Goal: Find specific page/section: Find specific page/section

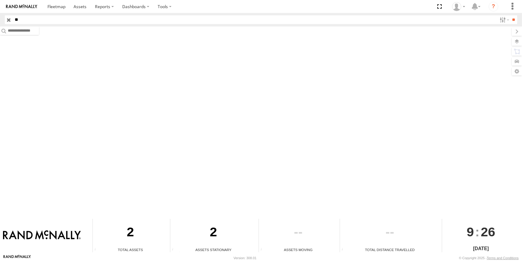
type input "*"
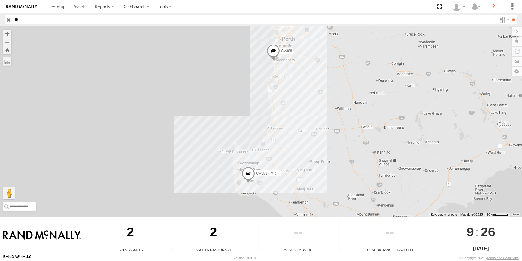
type input "*"
type input "****"
click at [511, 15] on input "**" at bounding box center [514, 19] width 7 height 9
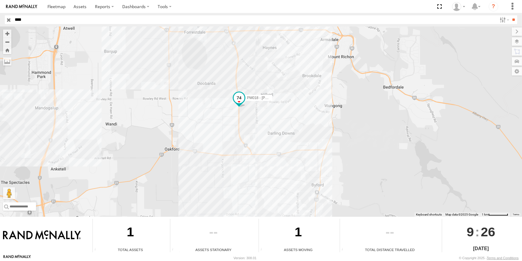
click at [238, 101] on span at bounding box center [239, 97] width 11 height 11
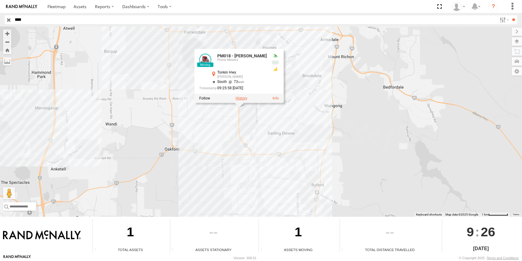
click at [243, 97] on label at bounding box center [242, 98] width 12 height 4
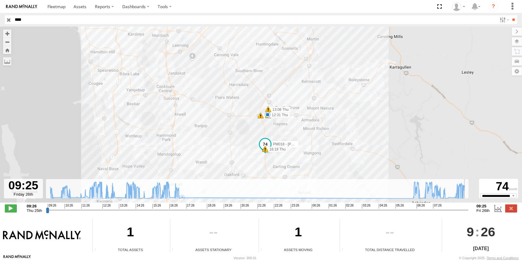
drag, startPoint x: 48, startPoint y: 212, endPoint x: 407, endPoint y: 192, distance: 359.4
type input "**********"
click at [469, 213] on input "range" at bounding box center [257, 210] width 423 height 6
click at [372, 160] on div "PM018 - Andy Taylor 09:32 Thu 10:35 Thu 12:07 Thu 12:31 Thu 15:48 Thu 17:07 Thu…" at bounding box center [261, 117] width 522 height 182
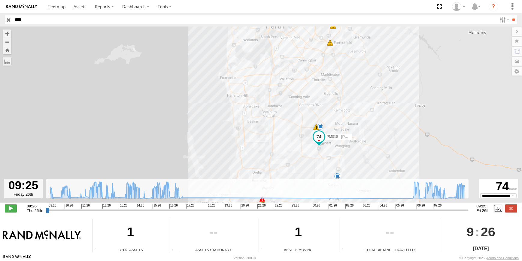
click at [8, 19] on input "button" at bounding box center [9, 19] width 8 height 9
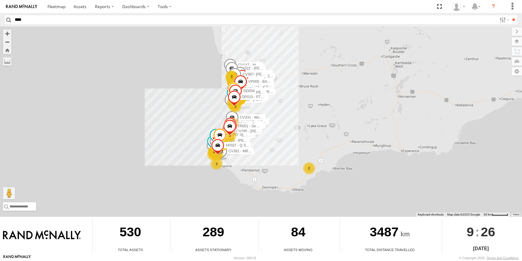
click at [313, 166] on div "2" at bounding box center [309, 168] width 12 height 12
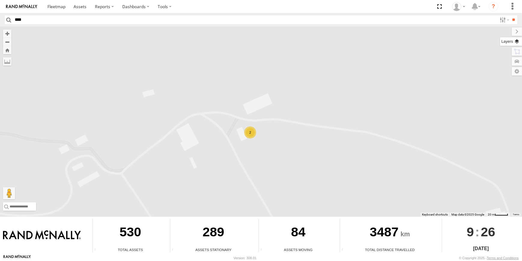
click at [519, 42] on label at bounding box center [511, 41] width 22 height 8
click at [0, 0] on span "Basemaps" at bounding box center [0, 0] width 0 height 0
click at [0, 0] on span "Satellite + Roadmap" at bounding box center [0, 0] width 0 height 0
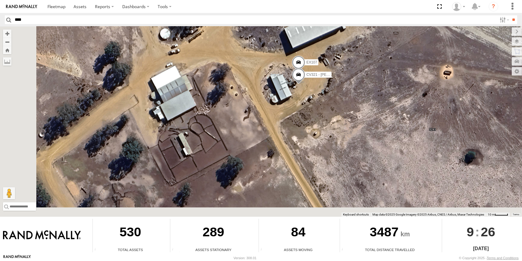
drag, startPoint x: 171, startPoint y: 133, endPoint x: 249, endPoint y: 98, distance: 85.0
click at [247, 99] on div "PM016 - Ian Fleming CV334 - Don MacLean CV256 - Grant Hatch PM017 - John Browni…" at bounding box center [261, 121] width 522 height 190
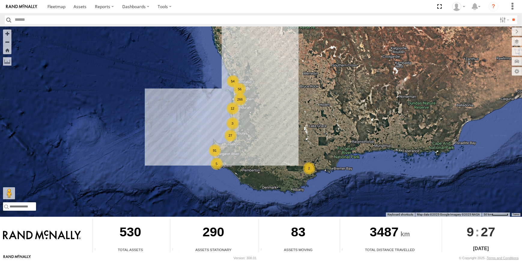
click at [311, 167] on div "2" at bounding box center [309, 168] width 12 height 12
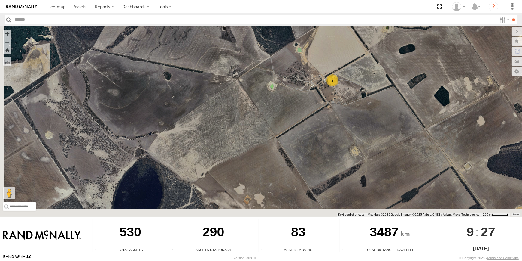
drag, startPoint x: 316, startPoint y: 163, endPoint x: 352, endPoint y: 99, distance: 73.3
click at [352, 99] on div "2" at bounding box center [261, 121] width 522 height 190
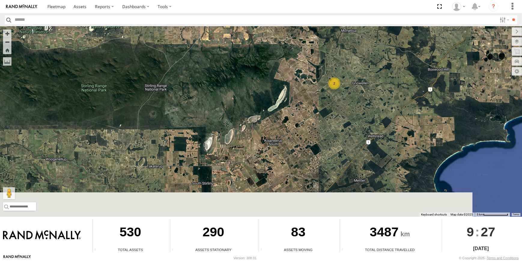
drag, startPoint x: 378, startPoint y: 163, endPoint x: 362, endPoint y: 133, distance: 34.0
click at [362, 133] on div "2" at bounding box center [261, 121] width 522 height 190
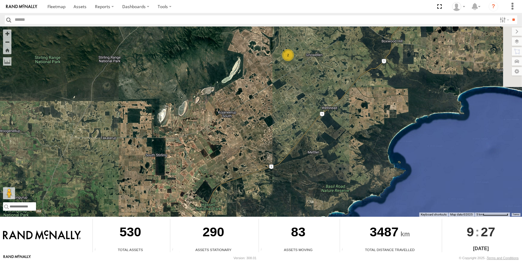
drag, startPoint x: 388, startPoint y: 176, endPoint x: 351, endPoint y: 130, distance: 59.0
click at [351, 130] on div "2" at bounding box center [261, 121] width 522 height 190
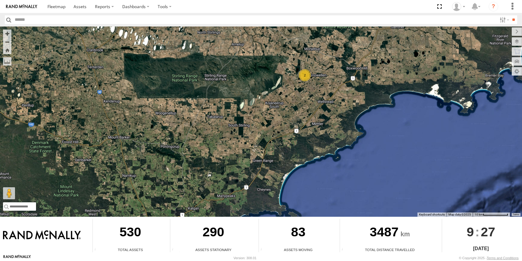
drag, startPoint x: 364, startPoint y: 110, endPoint x: 343, endPoint y: 108, distance: 20.8
click at [343, 108] on div "2" at bounding box center [261, 121] width 522 height 190
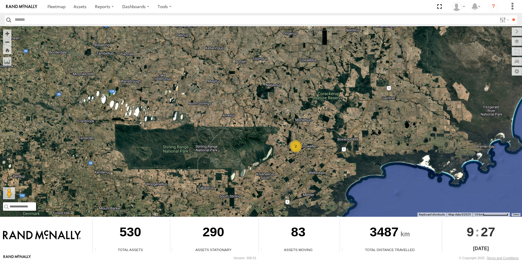
drag, startPoint x: 271, startPoint y: 41, endPoint x: 262, endPoint y: 115, distance: 75.1
click at [262, 115] on div "2" at bounding box center [261, 121] width 522 height 190
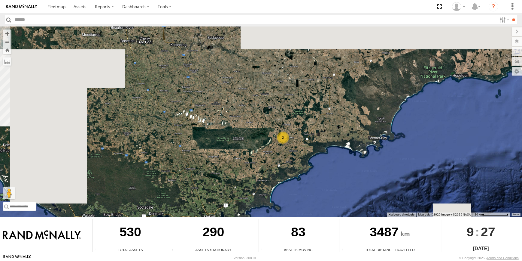
click at [263, 161] on div "2" at bounding box center [261, 121] width 522 height 190
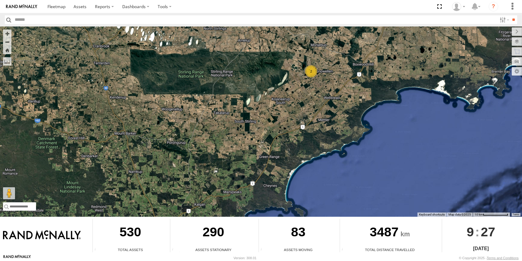
drag, startPoint x: 270, startPoint y: 178, endPoint x: 281, endPoint y: 178, distance: 11.7
click at [281, 178] on div "2" at bounding box center [261, 121] width 522 height 190
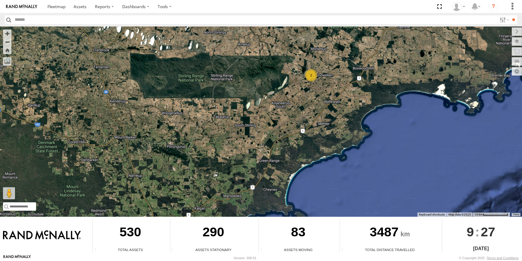
drag, startPoint x: 297, startPoint y: 136, endPoint x: 297, endPoint y: 142, distance: 6.9
click at [297, 142] on div "2" at bounding box center [261, 121] width 522 height 190
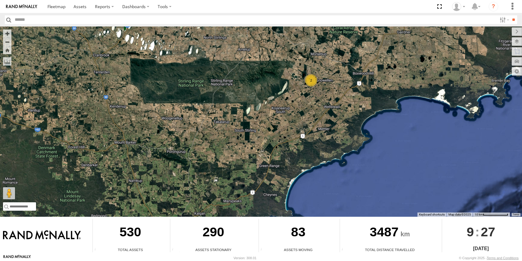
drag, startPoint x: 281, startPoint y: 162, endPoint x: 294, endPoint y: 159, distance: 13.0
click at [289, 159] on div "2" at bounding box center [261, 121] width 522 height 190
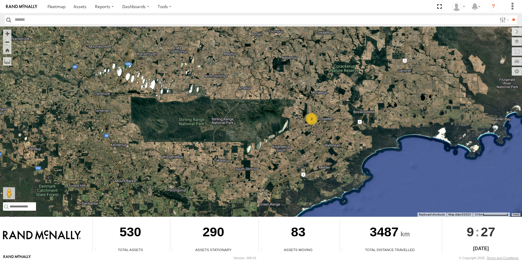
drag, startPoint x: 335, startPoint y: 123, endPoint x: 346, endPoint y: 120, distance: 12.0
click at [346, 120] on div "2" at bounding box center [261, 121] width 522 height 190
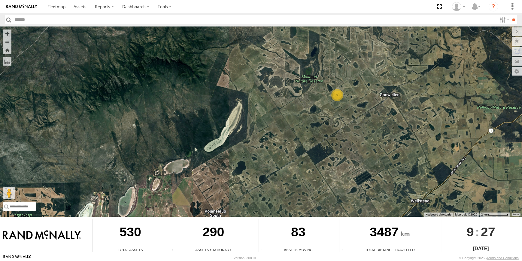
drag, startPoint x: 349, startPoint y: 128, endPoint x: 349, endPoint y: 133, distance: 5.1
click at [347, 131] on div "2" at bounding box center [261, 121] width 522 height 190
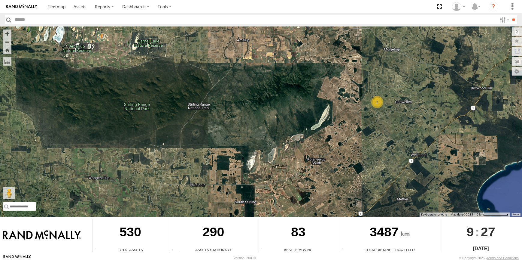
drag, startPoint x: 311, startPoint y: 158, endPoint x: 344, endPoint y: 150, distance: 33.9
click at [344, 150] on div "2" at bounding box center [261, 121] width 522 height 190
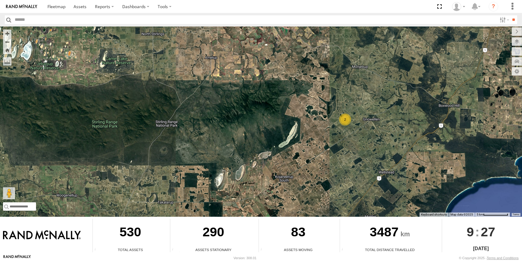
drag, startPoint x: 291, startPoint y: 169, endPoint x: 287, endPoint y: 167, distance: 4.8
click at [289, 168] on div "2" at bounding box center [261, 121] width 522 height 190
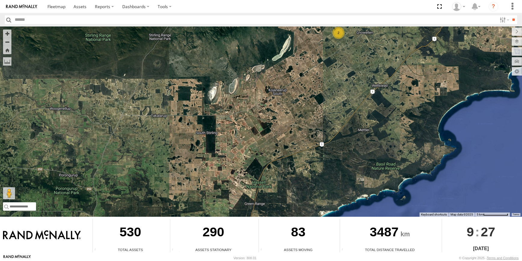
drag, startPoint x: 287, startPoint y: 167, endPoint x: 310, endPoint y: 94, distance: 75.9
click at [310, 94] on div "2" at bounding box center [261, 121] width 522 height 190
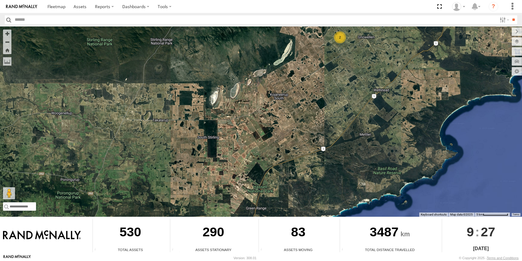
drag, startPoint x: 343, startPoint y: 127, endPoint x: 343, endPoint y: 137, distance: 10.8
click at [343, 137] on div "2" at bounding box center [261, 121] width 522 height 190
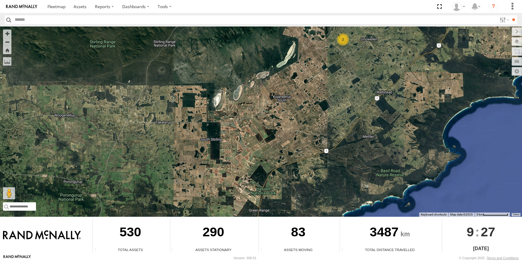
drag, startPoint x: 376, startPoint y: 141, endPoint x: 384, endPoint y: 147, distance: 9.8
click at [384, 147] on div "2" at bounding box center [261, 121] width 522 height 190
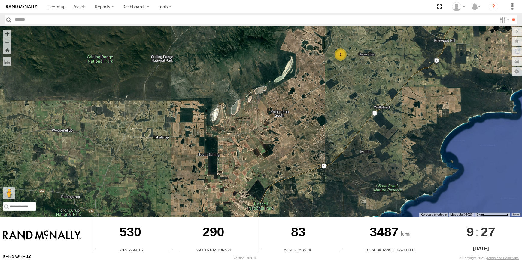
drag, startPoint x: 350, startPoint y: 163, endPoint x: 343, endPoint y: 170, distance: 9.4
click at [343, 170] on div "2" at bounding box center [261, 121] width 522 height 190
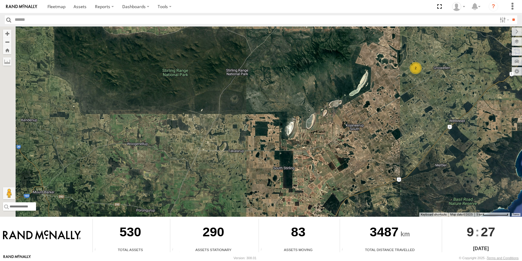
drag, startPoint x: 269, startPoint y: 157, endPoint x: 347, endPoint y: 167, distance: 78.3
click at [347, 167] on div "2" at bounding box center [261, 121] width 522 height 190
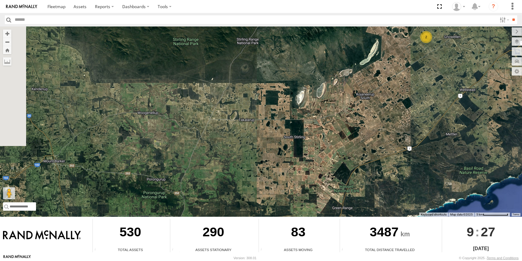
drag, startPoint x: 330, startPoint y: 159, endPoint x: 334, endPoint y: 134, distance: 25.3
click at [334, 134] on div "2" at bounding box center [261, 121] width 522 height 190
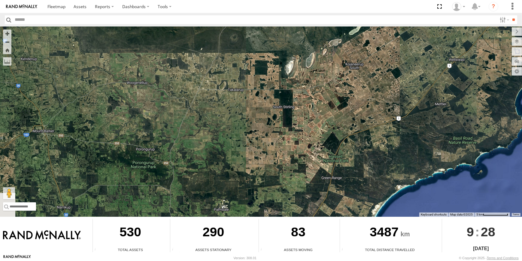
drag, startPoint x: 357, startPoint y: 135, endPoint x: 346, endPoint y: 96, distance: 41.4
click at [345, 97] on div "2" at bounding box center [261, 121] width 522 height 190
